Goal: Task Accomplishment & Management: Use online tool/utility

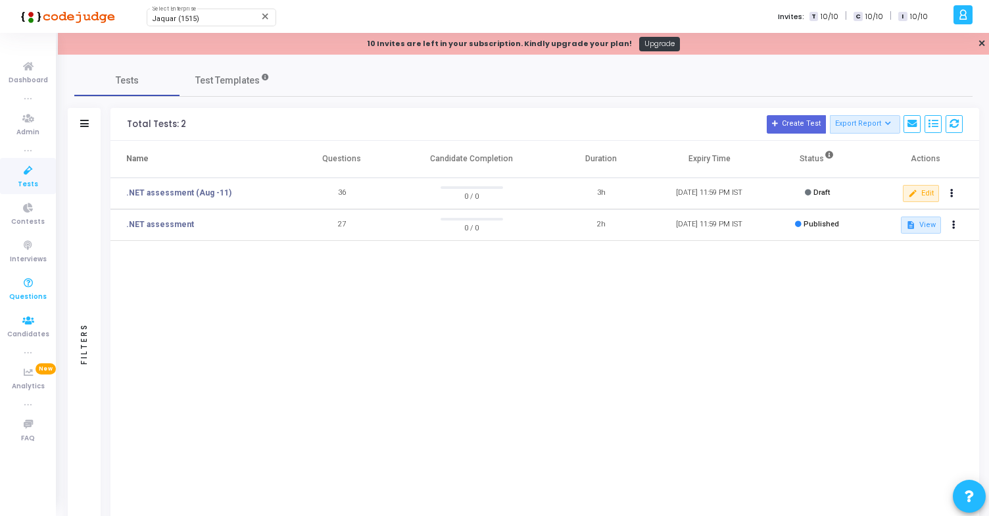
click at [36, 291] on span "Questions" at bounding box center [27, 296] width 37 height 11
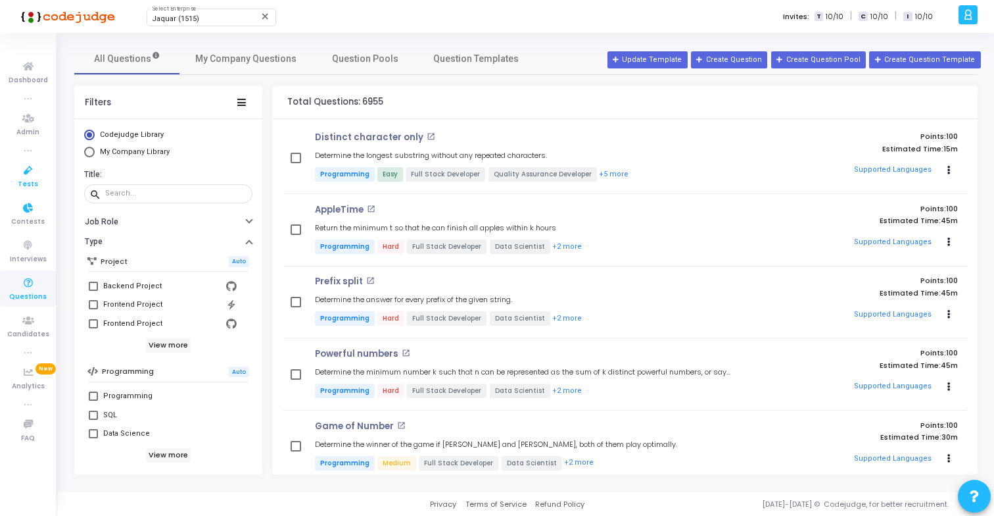
click at [28, 173] on icon at bounding box center [28, 170] width 28 height 16
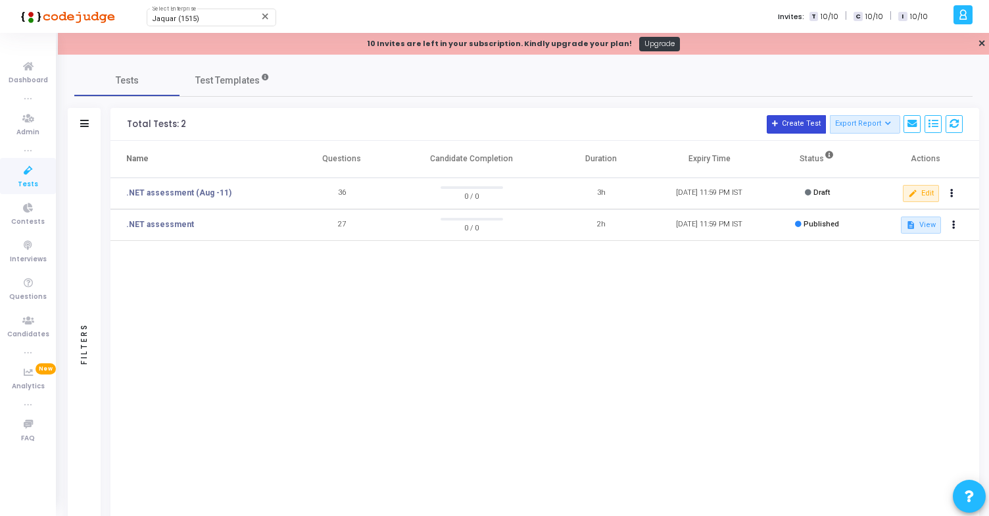
click at [797, 122] on button "Create Test" at bounding box center [796, 124] width 59 height 18
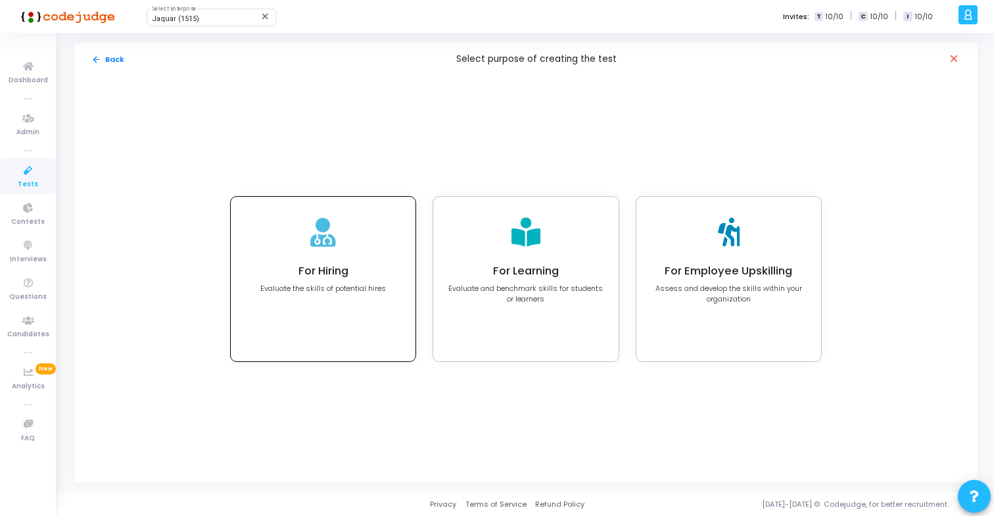
click at [330, 243] on icon at bounding box center [323, 232] width 26 height 29
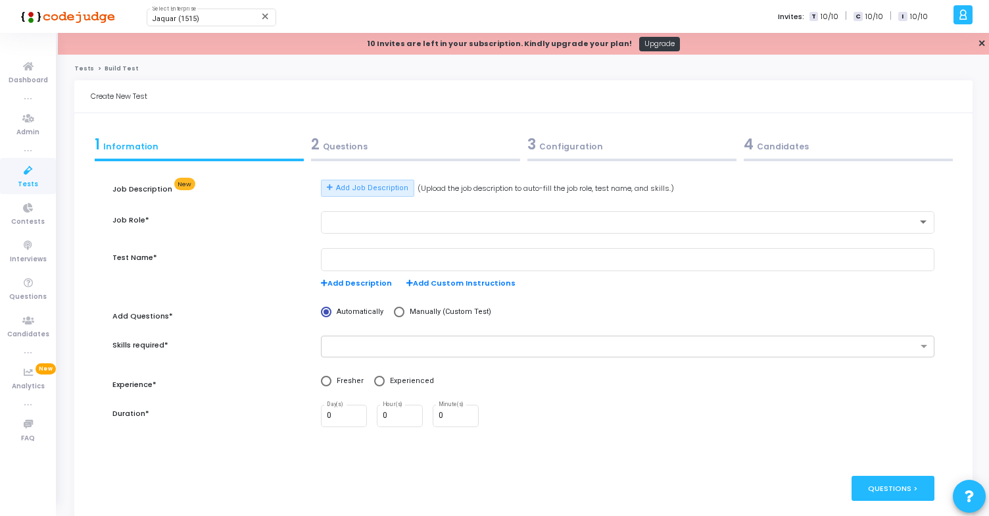
click at [404, 151] on div "2 Questions" at bounding box center [415, 145] width 209 height 22
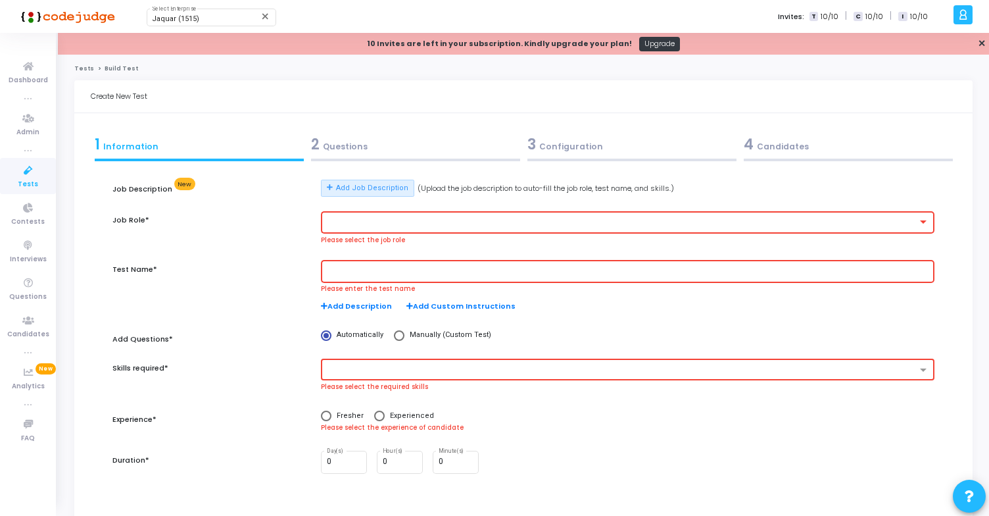
click at [387, 223] on div at bounding box center [622, 222] width 591 height 9
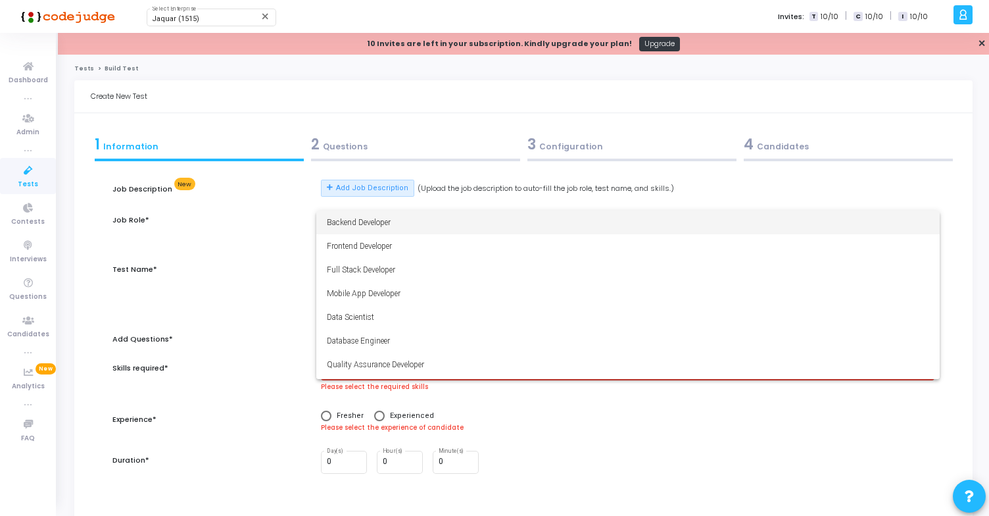
click at [271, 214] on div at bounding box center [494, 258] width 989 height 516
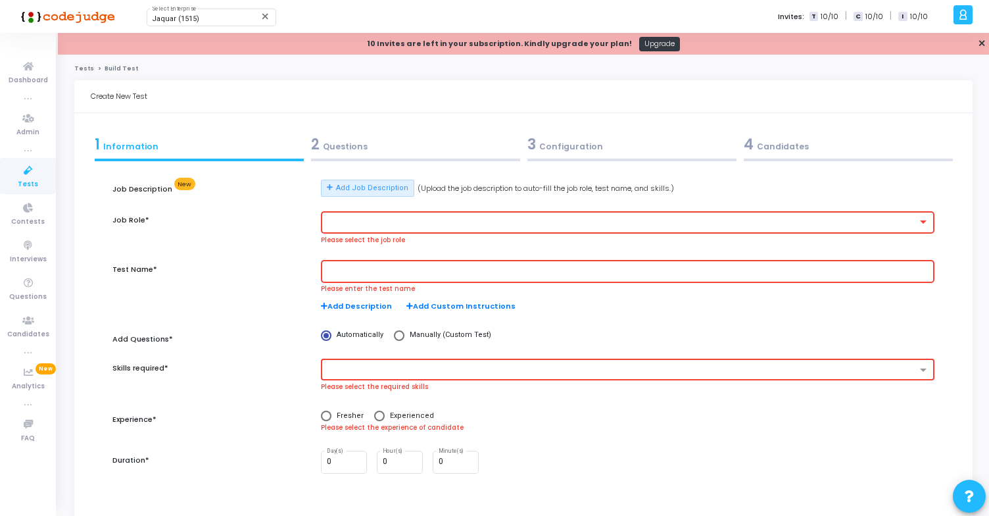
click at [384, 229] on div at bounding box center [628, 221] width 602 height 24
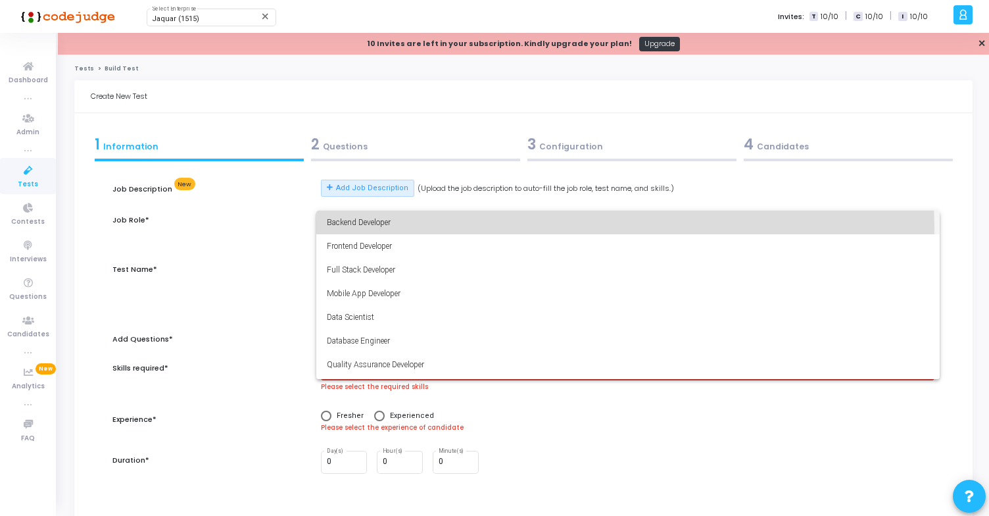
click at [384, 228] on span "Backend Developer" at bounding box center [628, 222] width 602 height 24
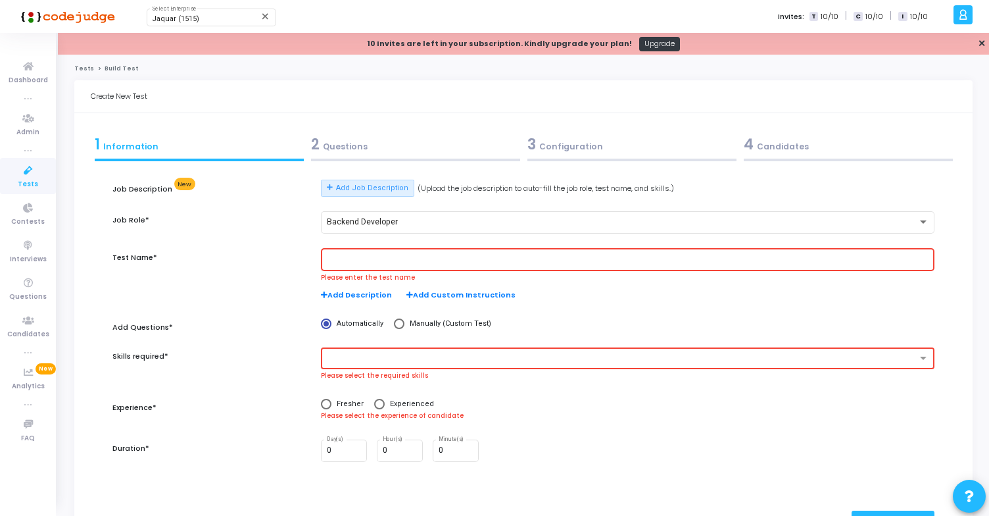
click at [367, 258] on input "text" at bounding box center [628, 259] width 602 height 9
click at [406, 253] on div at bounding box center [628, 259] width 602 height 24
click at [357, 255] on input "text" at bounding box center [628, 259] width 602 height 9
click at [276, 294] on div "Test Name*" at bounding box center [210, 281] width 209 height 66
click at [344, 260] on input "text" at bounding box center [628, 259] width 602 height 9
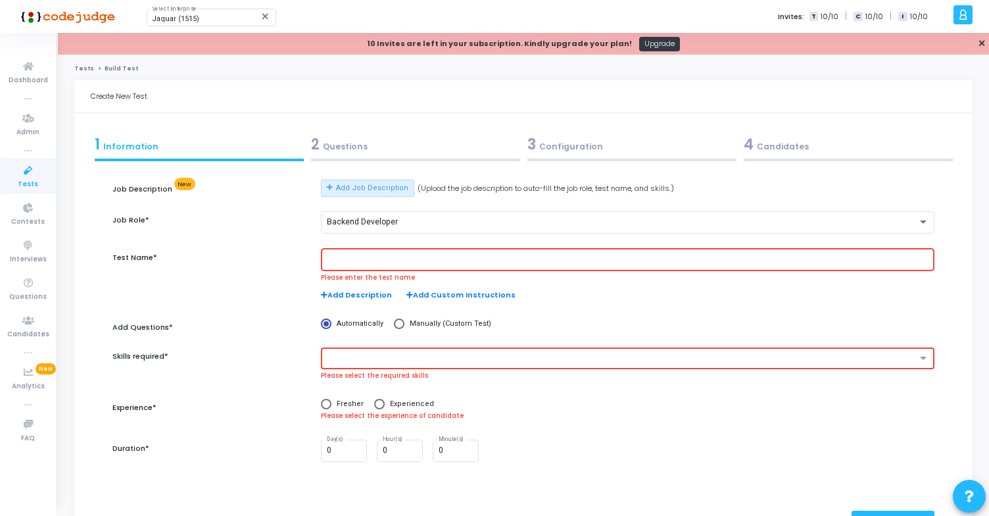
click at [341, 256] on input "text" at bounding box center [628, 259] width 602 height 9
click at [356, 299] on span "Add Description" at bounding box center [356, 294] width 71 height 11
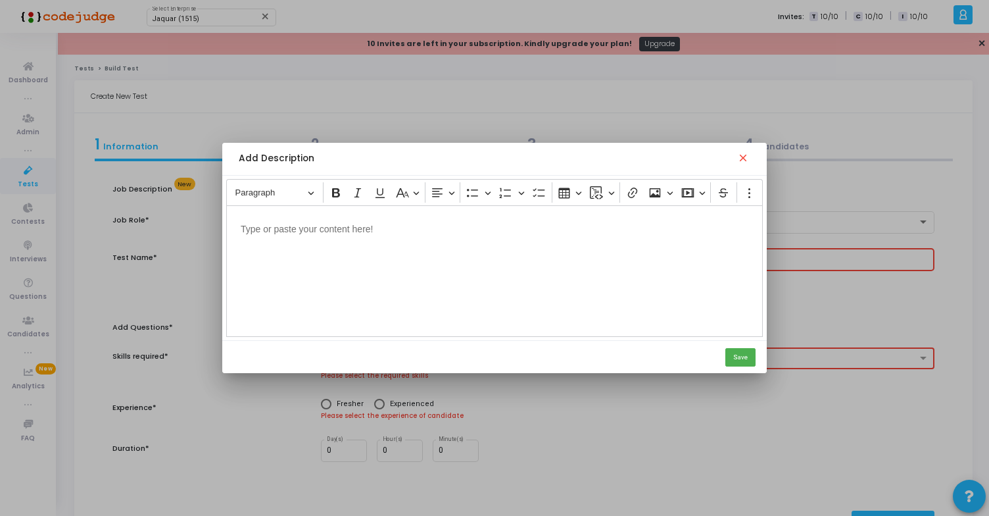
click at [743, 165] on div "Add Description close" at bounding box center [494, 159] width 544 height 33
click at [743, 161] on mat-icon "close" at bounding box center [743, 158] width 13 height 13
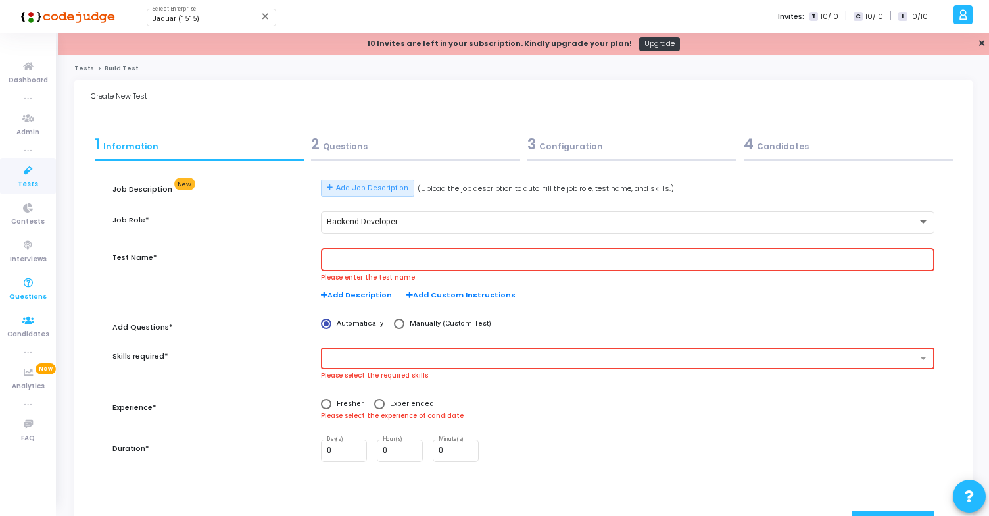
click at [43, 288] on link "Questions" at bounding box center [28, 288] width 56 height 36
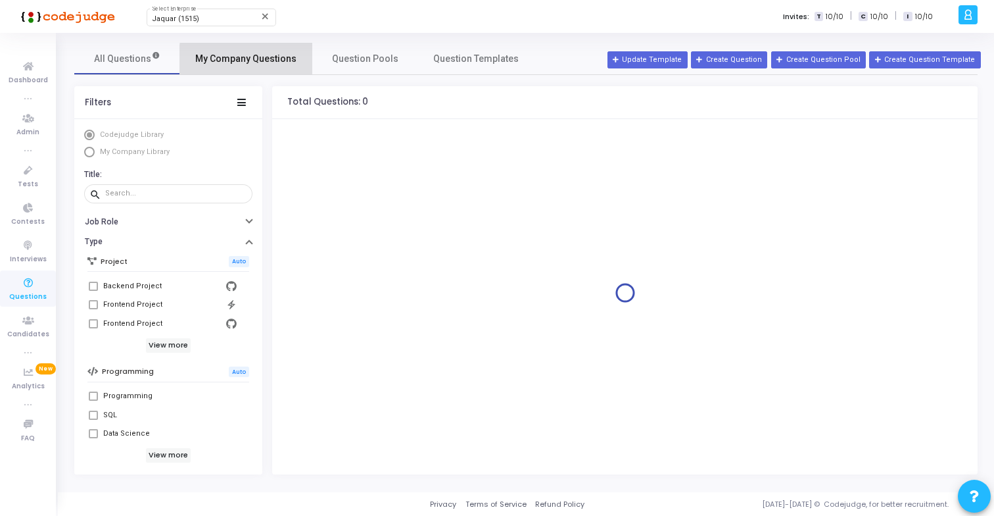
click at [280, 61] on span "My Company Questions" at bounding box center [245, 59] width 101 height 14
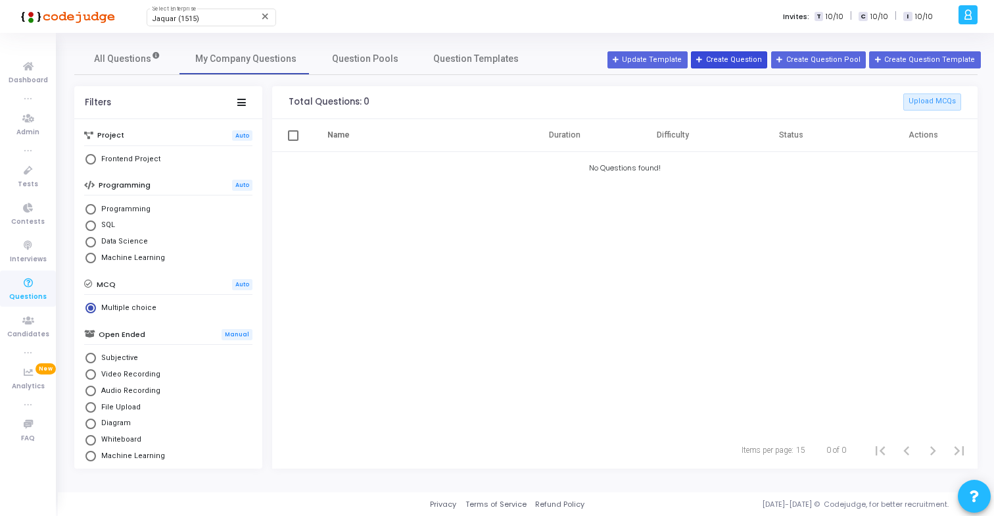
click at [739, 59] on button "Create Question" at bounding box center [729, 59] width 76 height 17
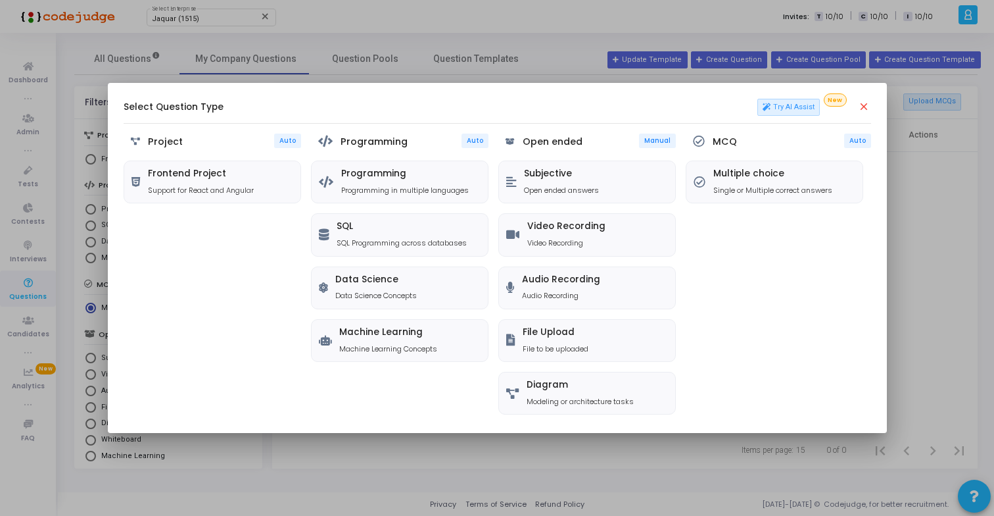
click at [479, 118] on div "Select Question Type Try AI Assist New close Project Auto Frontend Project Supp…" at bounding box center [498, 258] width 748 height 318
click at [385, 174] on h5 "Programming" at bounding box center [405, 173] width 128 height 11
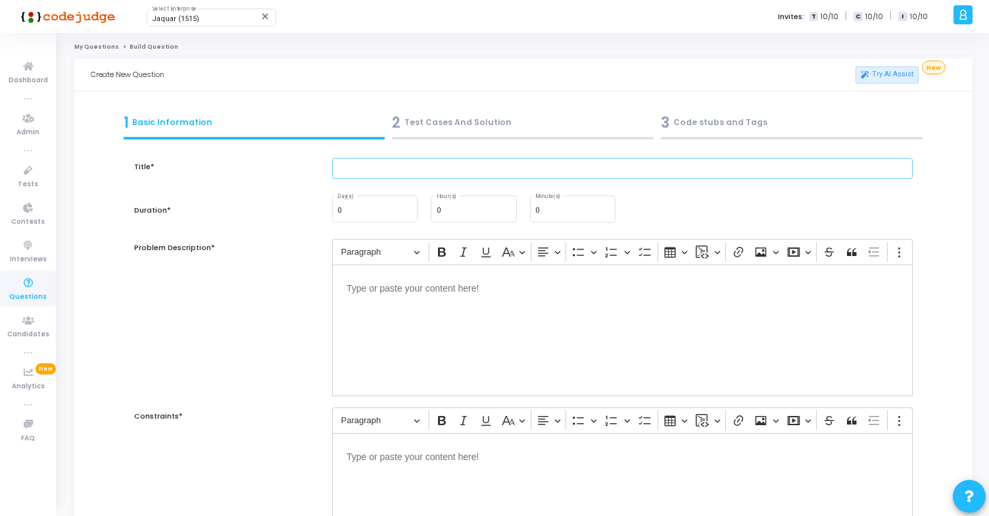
click at [428, 164] on input "text" at bounding box center [622, 169] width 581 height 22
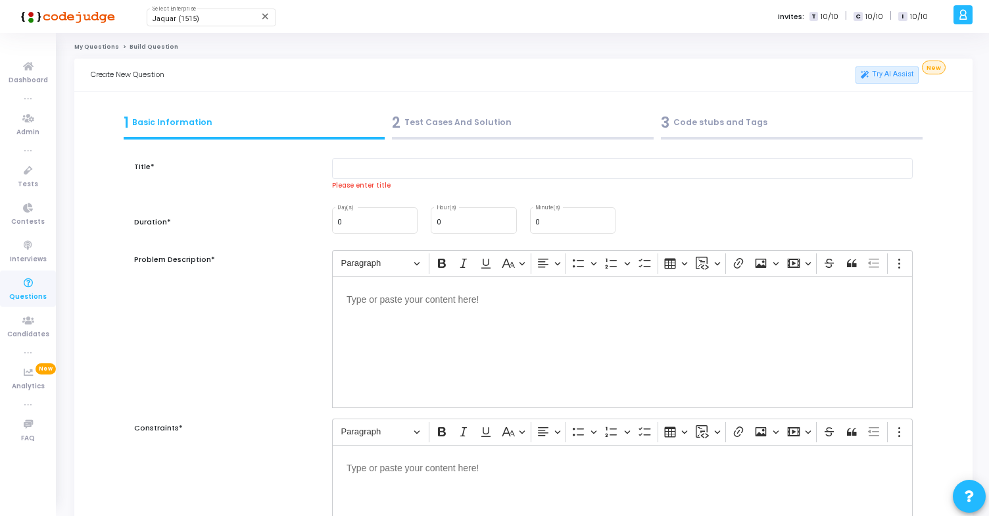
click at [101, 49] on link "My Questions" at bounding box center [96, 47] width 45 height 8
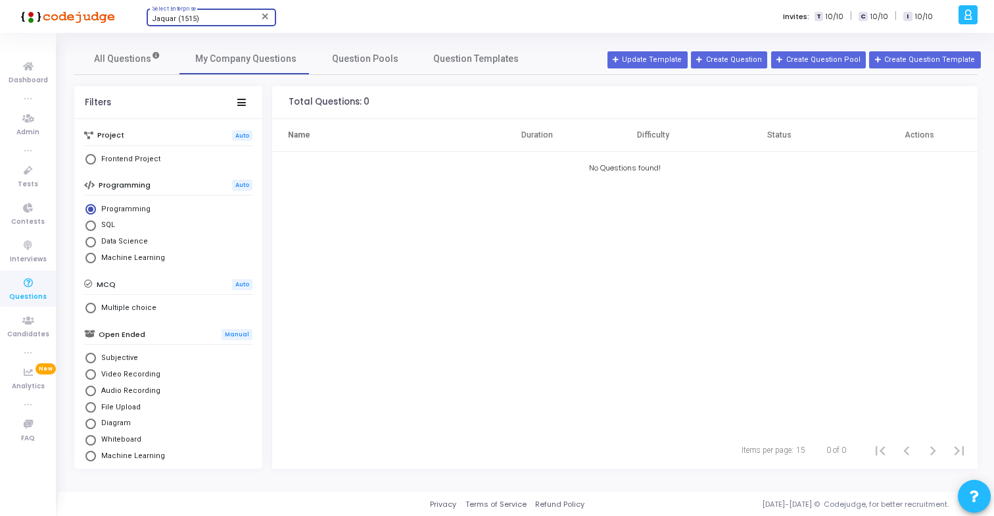
click at [206, 21] on div "Jaquar (1515)" at bounding box center [205, 19] width 107 height 8
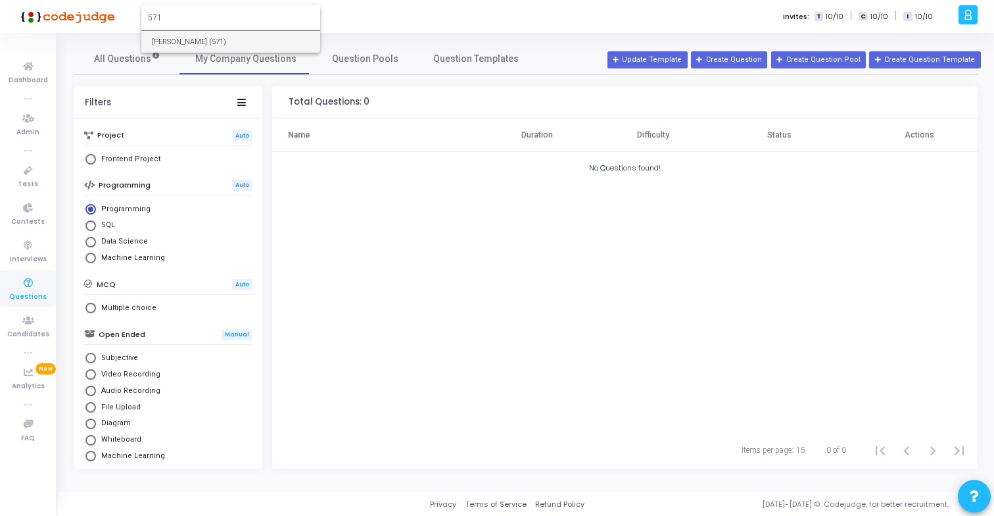
type input "571"
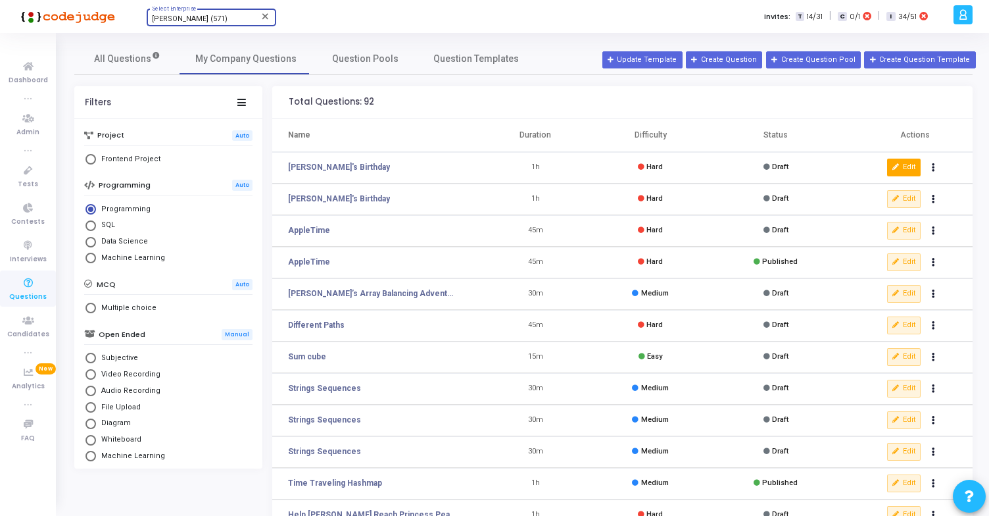
click at [906, 166] on button "Edit" at bounding box center [904, 167] width 34 height 17
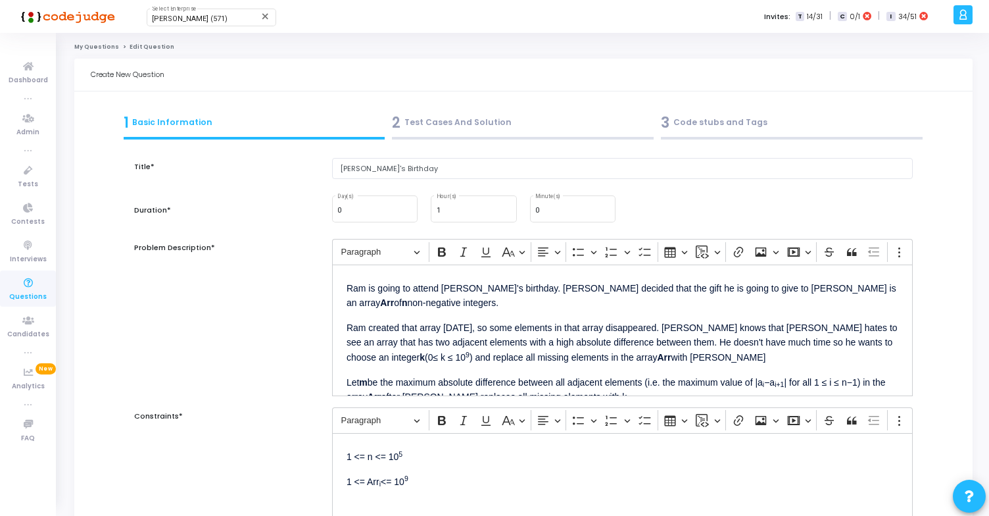
click at [753, 134] on div "3 Code stubs and Tags" at bounding box center [792, 126] width 269 height 36
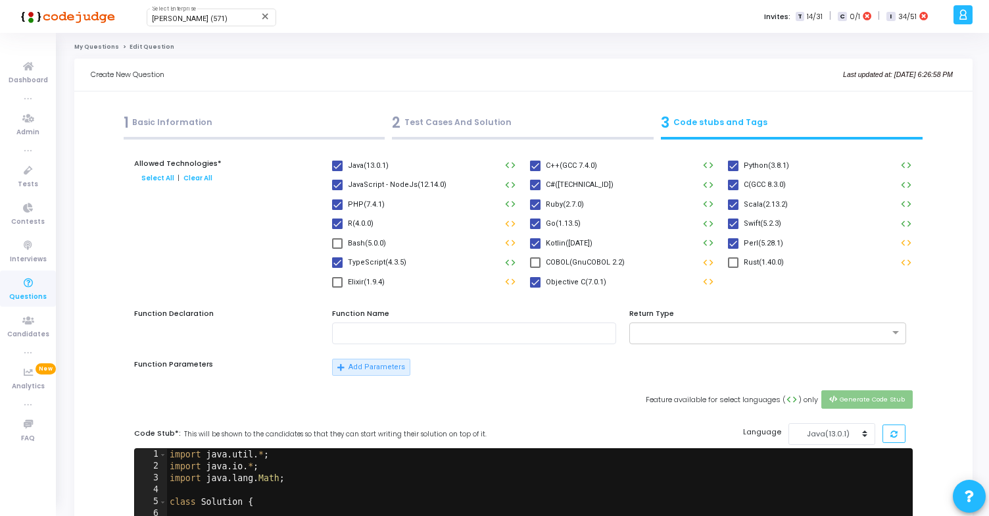
click at [230, 237] on div "Allowed Technologies* Select All | Clear All" at bounding box center [227, 233] width 198 height 151
click at [468, 120] on div "2 Test Cases And Solution" at bounding box center [523, 123] width 262 height 22
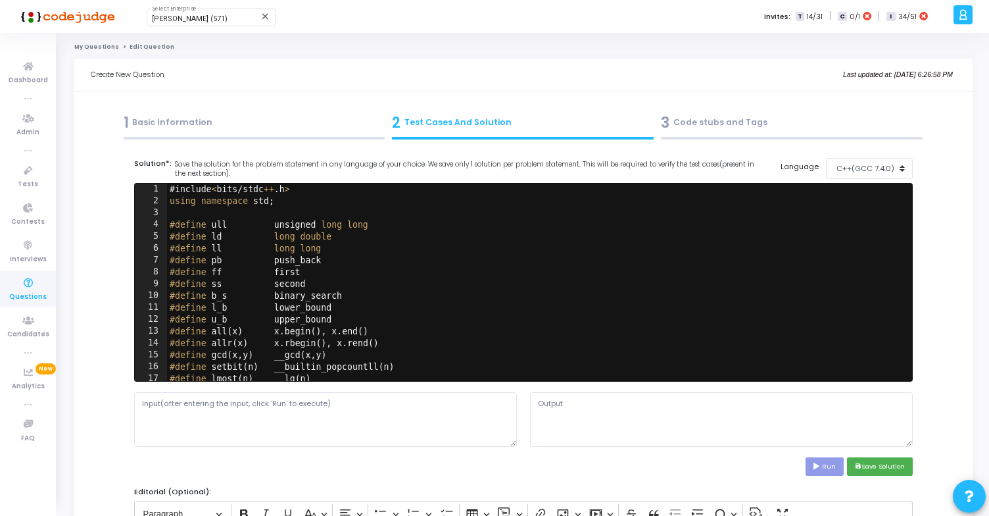
click at [710, 121] on div "3 Code stubs and Tags" at bounding box center [792, 123] width 262 height 22
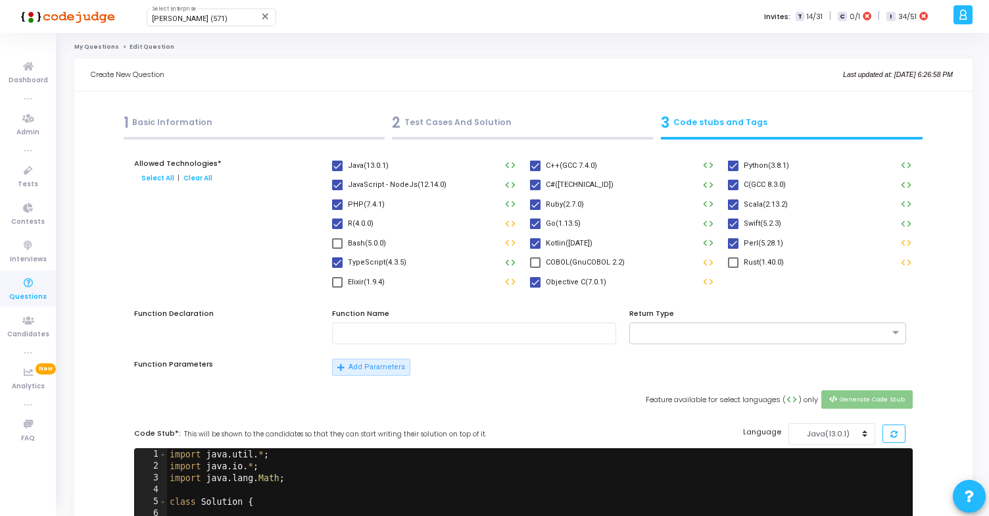
click at [223, 251] on div "Allowed Technologies* Select All | Clear All" at bounding box center [227, 233] width 198 height 151
click at [26, 283] on icon at bounding box center [28, 283] width 28 height 16
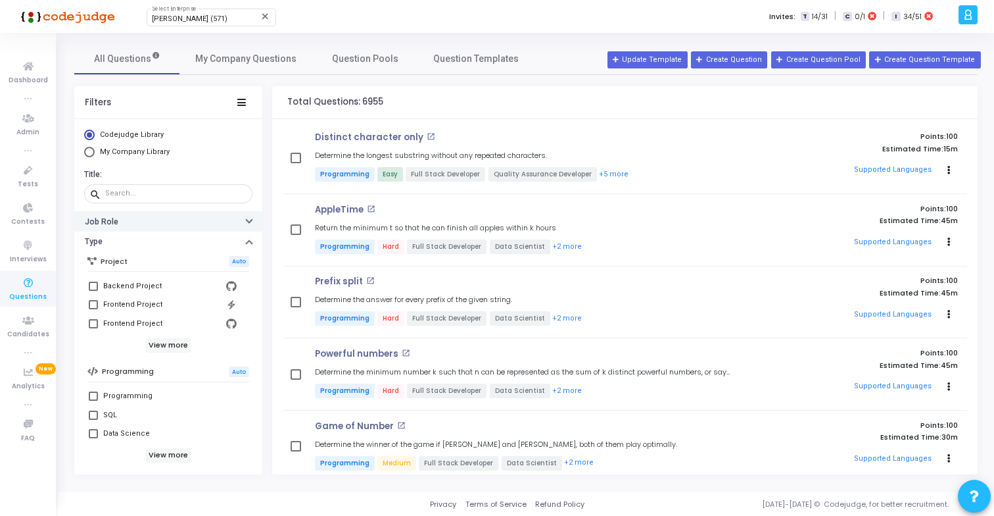
click at [144, 226] on button "Job Role" at bounding box center [168, 221] width 188 height 20
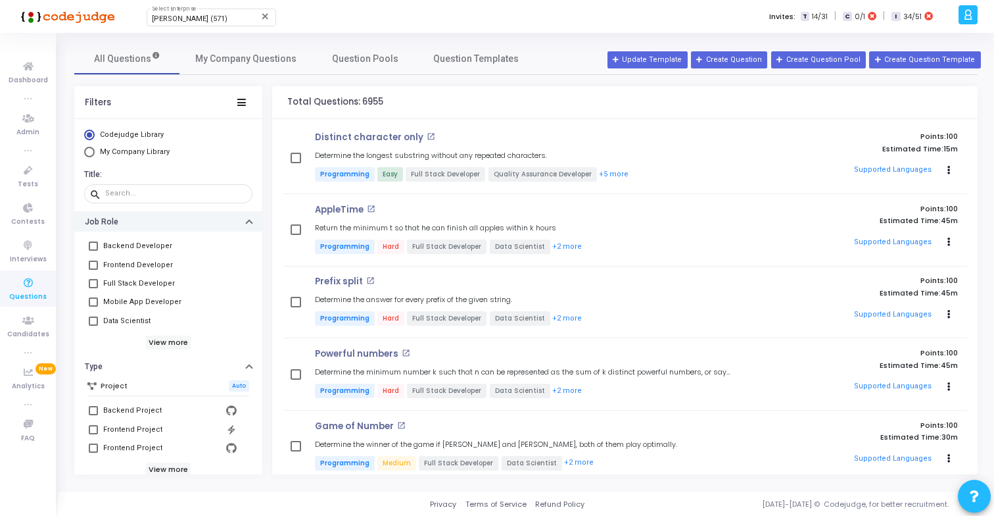
click at [144, 226] on button "Job Role" at bounding box center [168, 221] width 188 height 20
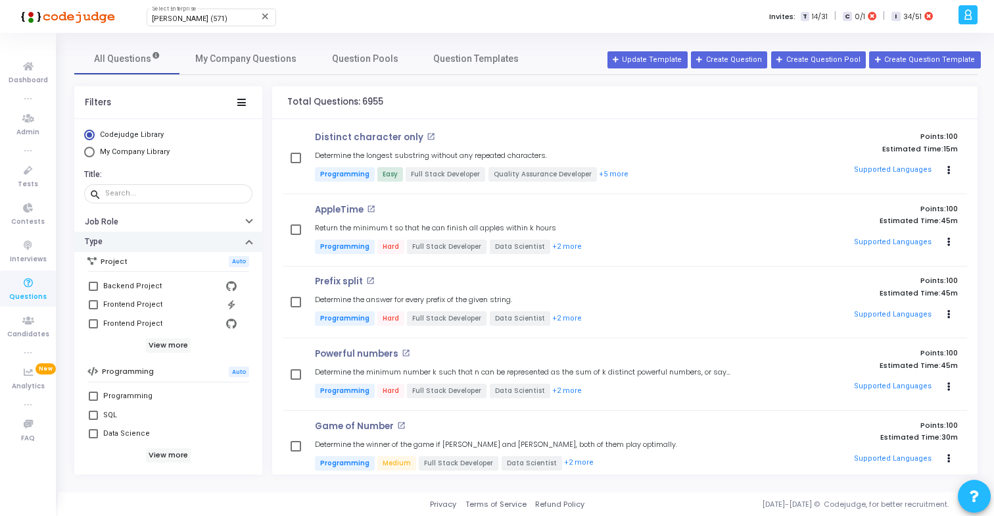
click at [151, 240] on button "Type" at bounding box center [168, 242] width 188 height 20
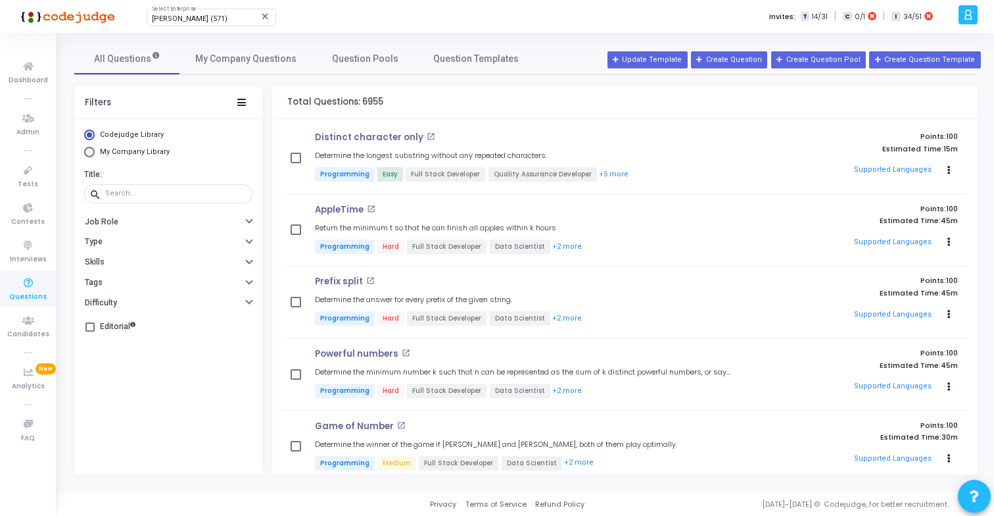
drag, startPoint x: 283, startPoint y: 100, endPoint x: 416, endPoint y: 100, distance: 132.2
click at [416, 101] on div "Total Questions: 6955" at bounding box center [625, 102] width 706 height 33
click at [416, 100] on div "Total Questions: 6955" at bounding box center [625, 102] width 706 height 33
drag, startPoint x: 284, startPoint y: 99, endPoint x: 450, endPoint y: 102, distance: 165.8
click at [450, 102] on div "Total Questions: 6955" at bounding box center [625, 102] width 706 height 33
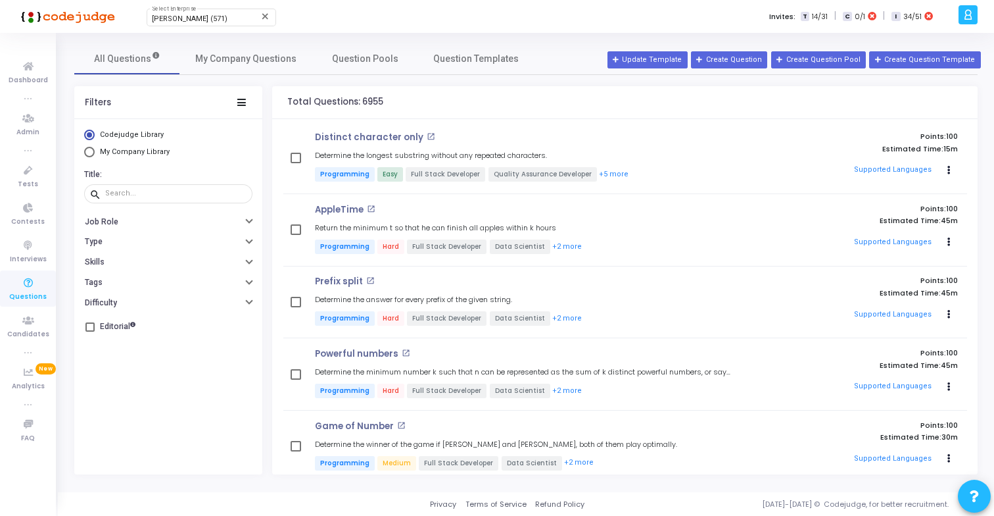
click at [340, 108] on div "Total Questions: 6955" at bounding box center [332, 102] width 101 height 32
click at [266, 62] on span "My Company Questions" at bounding box center [245, 59] width 101 height 14
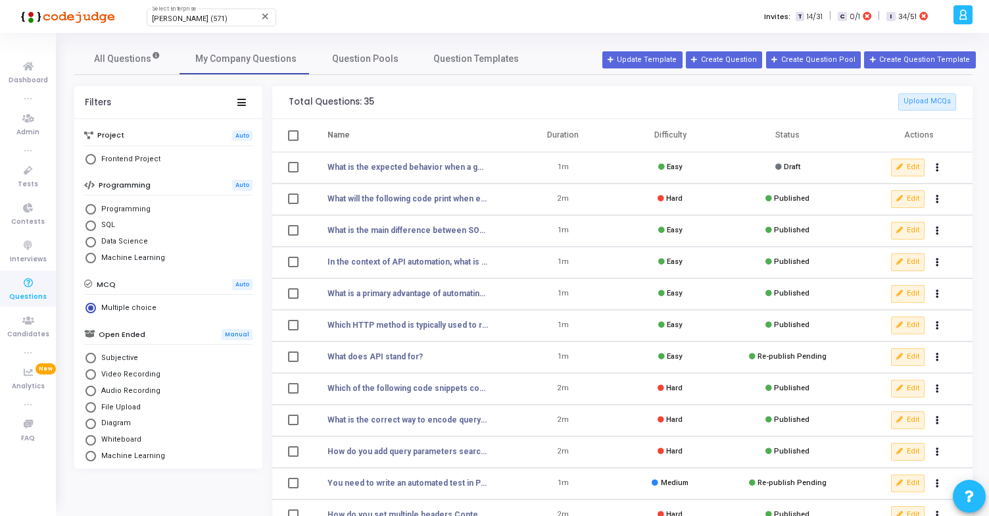
click at [112, 364] on mat-radio-button "Subjective" at bounding box center [168, 359] width 168 height 16
click at [105, 366] on mat-radio-button "Subjective" at bounding box center [168, 359] width 168 height 16
click at [107, 363] on span "Subjective" at bounding box center [117, 358] width 42 height 11
click at [96, 363] on input "Subjective" at bounding box center [91, 358] width 11 height 11
radio input "true"
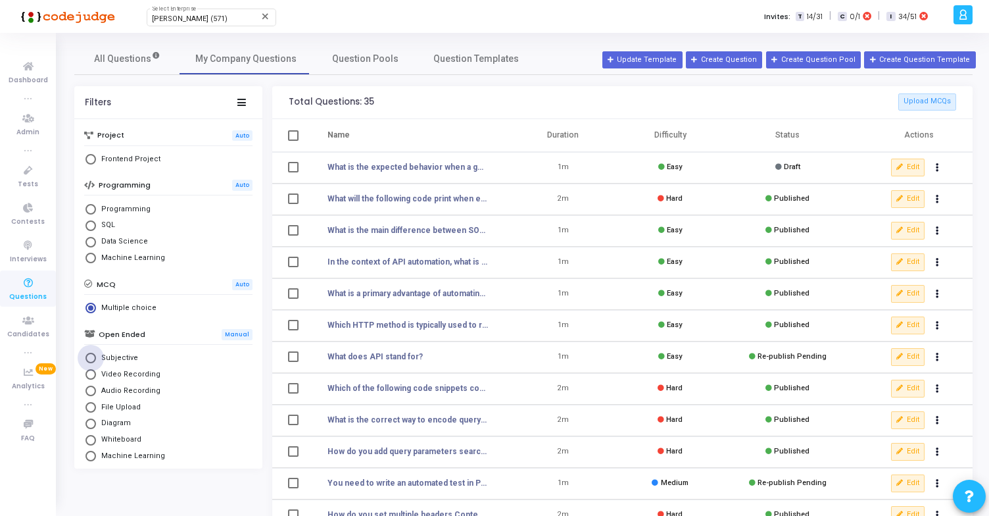
radio input "false"
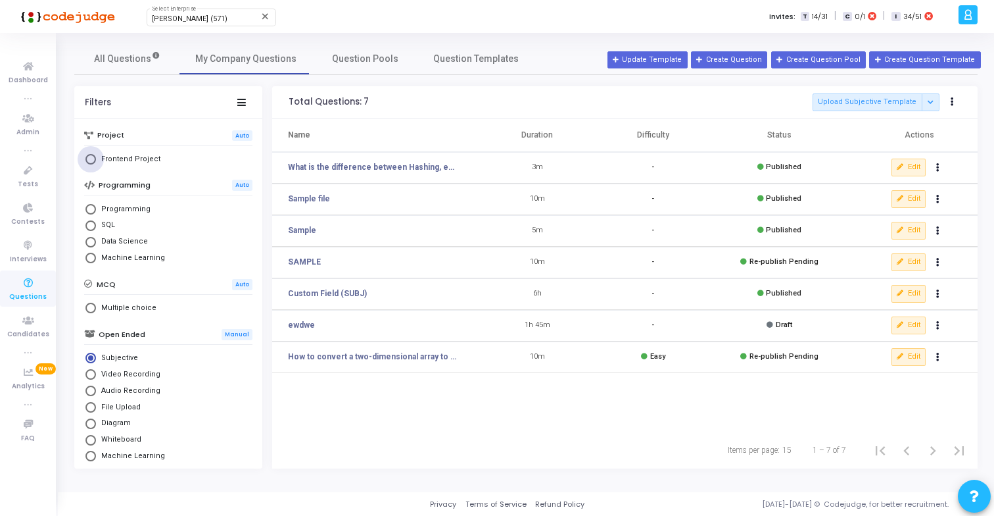
click at [118, 160] on span "Frontend Project" at bounding box center [128, 159] width 64 height 11
click at [96, 160] on input "Frontend Project" at bounding box center [91, 159] width 11 height 11
radio input "true"
radio input "false"
